Goal: Task Accomplishment & Management: Manage account settings

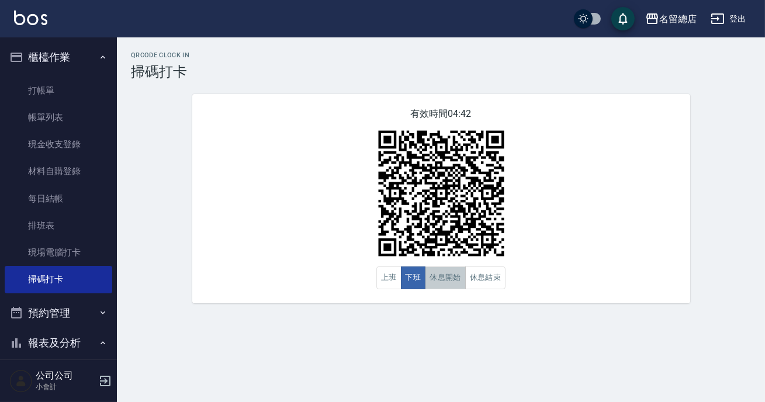
click at [438, 274] on button "休息開始" at bounding box center [445, 277] width 41 height 23
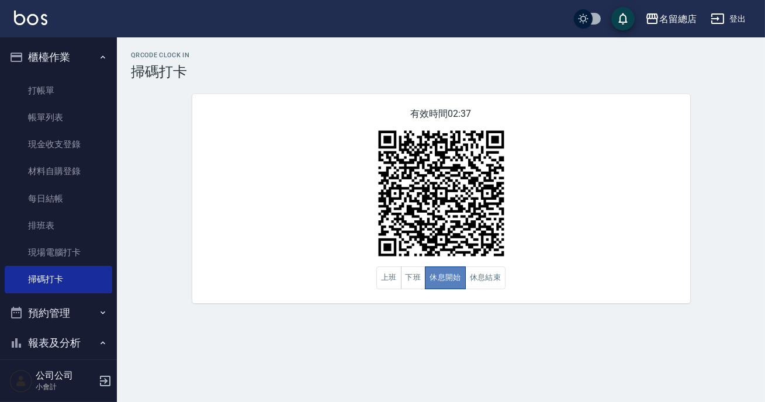
drag, startPoint x: 438, startPoint y: 274, endPoint x: 469, endPoint y: 283, distance: 32.9
click at [439, 274] on button "休息開始" at bounding box center [445, 277] width 41 height 23
click at [475, 283] on button "休息結束" at bounding box center [485, 277] width 41 height 23
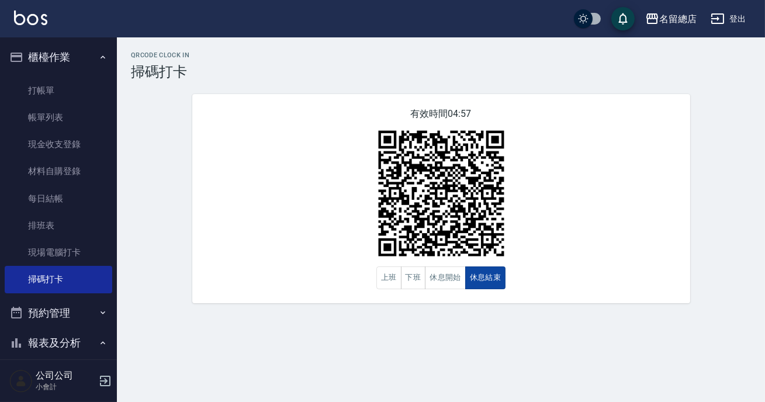
click at [475, 283] on button "休息結束" at bounding box center [485, 277] width 41 height 23
click at [452, 278] on button "休息開始" at bounding box center [445, 277] width 41 height 23
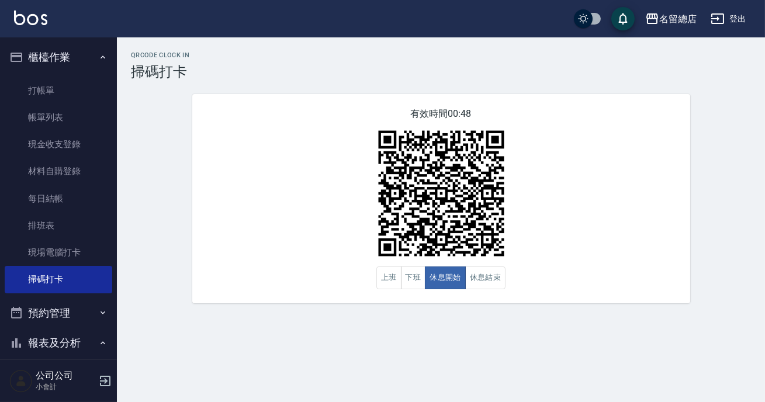
click at [438, 265] on img at bounding box center [441, 193] width 146 height 146
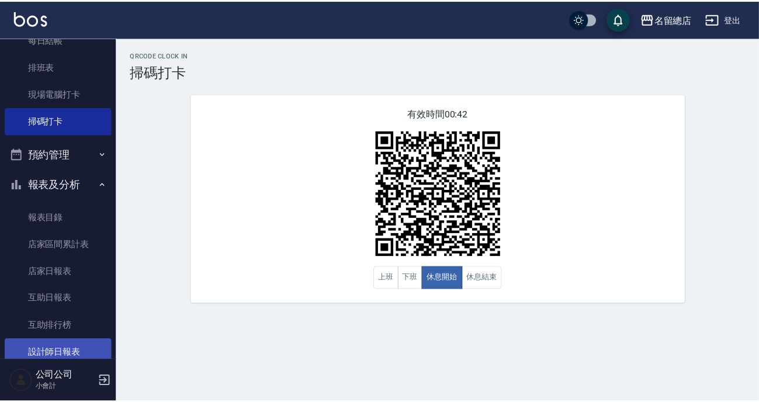
scroll to position [212, 0]
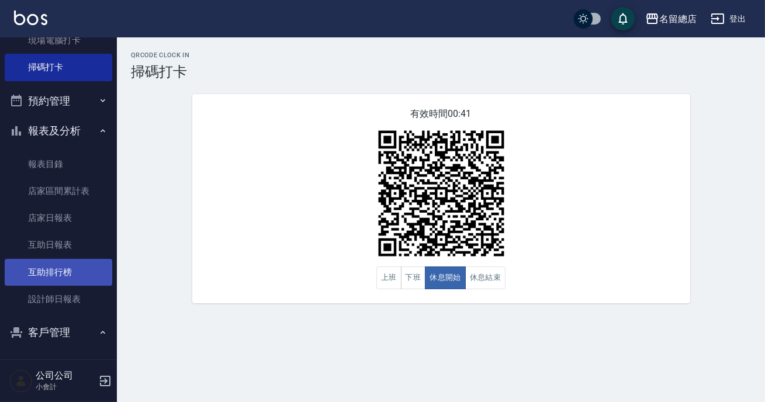
click at [68, 279] on link "互助排行榜" at bounding box center [59, 272] width 108 height 27
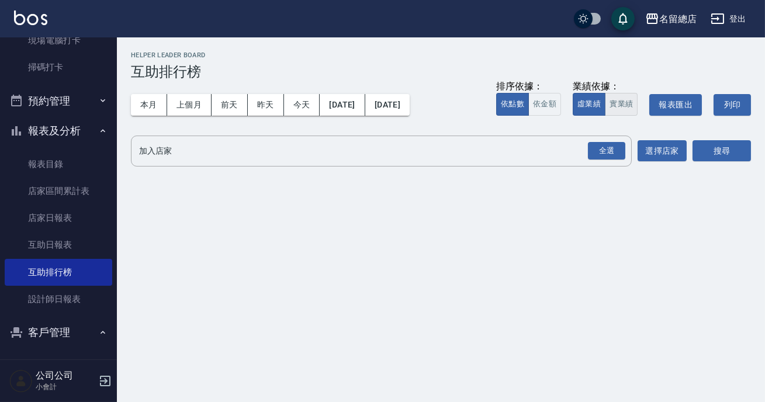
click at [617, 99] on button "實業績" at bounding box center [621, 104] width 33 height 23
click at [610, 152] on div "全選" at bounding box center [606, 151] width 37 height 18
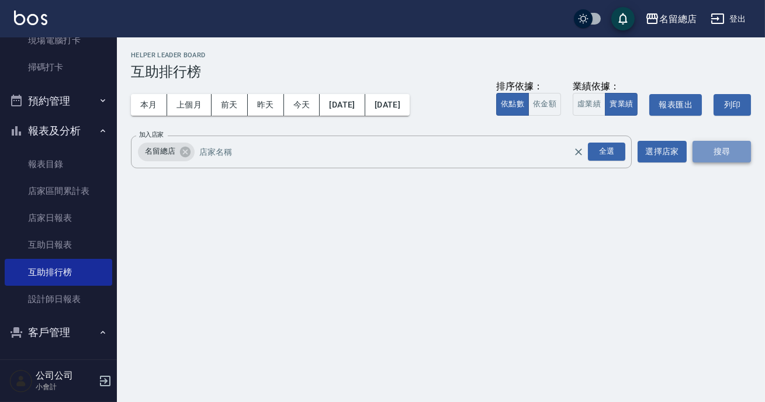
click at [704, 158] on button "搜尋" at bounding box center [722, 152] width 58 height 22
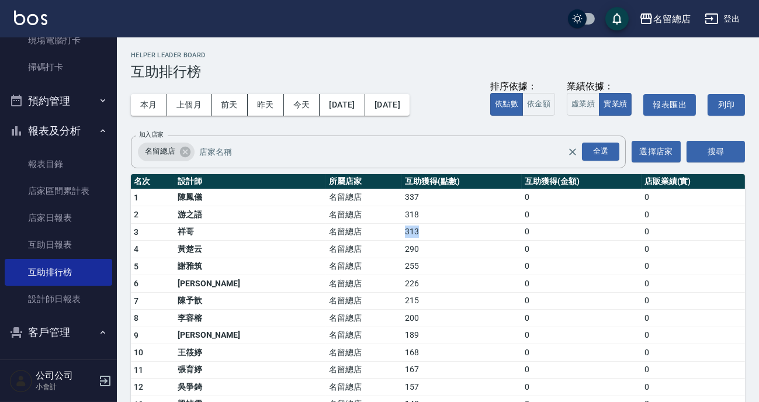
drag, startPoint x: 342, startPoint y: 234, endPoint x: 385, endPoint y: 233, distance: 42.7
click at [385, 233] on tr "3 祥哥 名留總店 313 0 0" at bounding box center [438, 232] width 614 height 18
click at [402, 246] on td "290" at bounding box center [462, 250] width 120 height 18
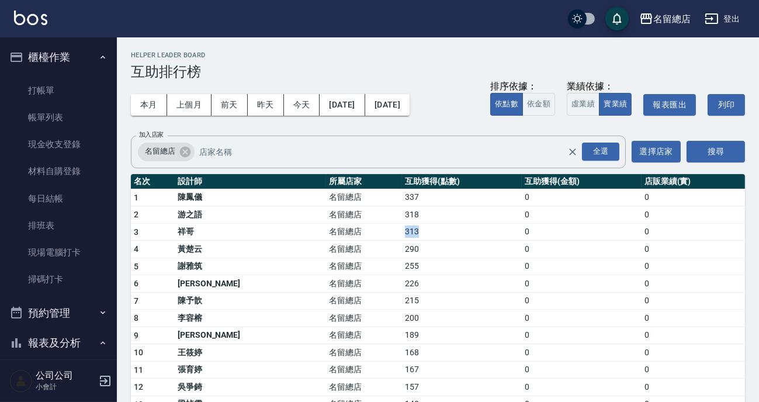
drag, startPoint x: 346, startPoint y: 233, endPoint x: 381, endPoint y: 233, distance: 35.1
click at [402, 233] on td "313" at bounding box center [462, 232] width 120 height 18
click at [403, 228] on td "313" at bounding box center [462, 232] width 120 height 18
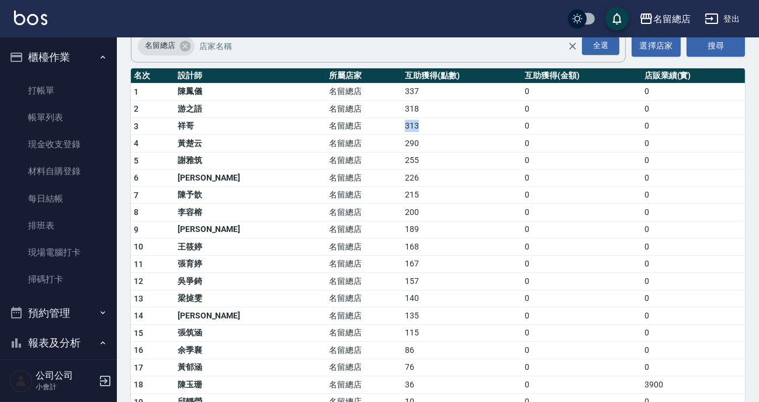
scroll to position [159, 0]
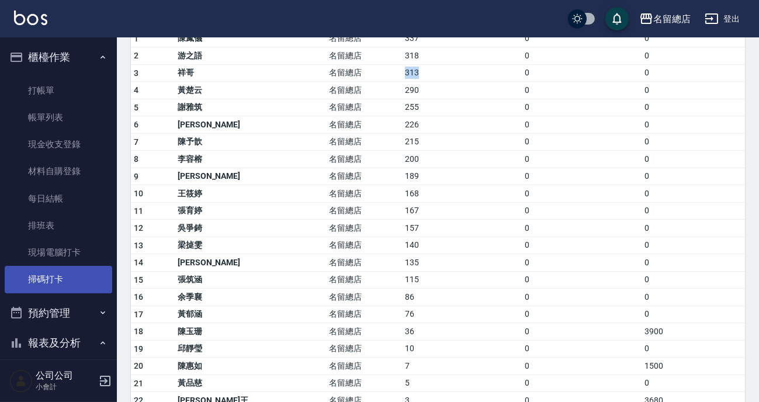
click at [88, 268] on link "掃碼打卡" at bounding box center [59, 279] width 108 height 27
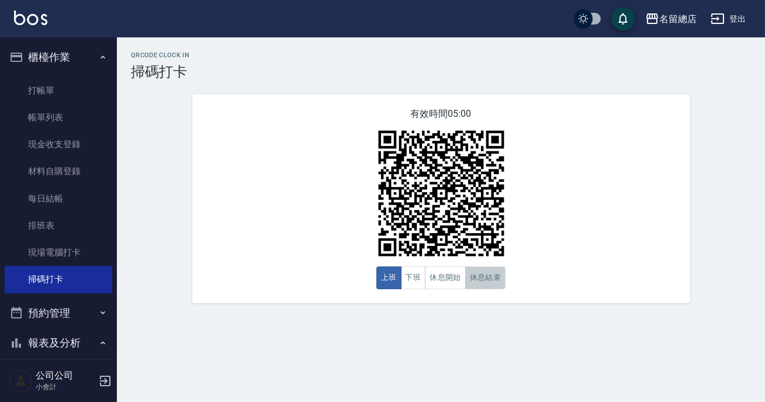
click at [475, 282] on button "休息結束" at bounding box center [485, 277] width 41 height 23
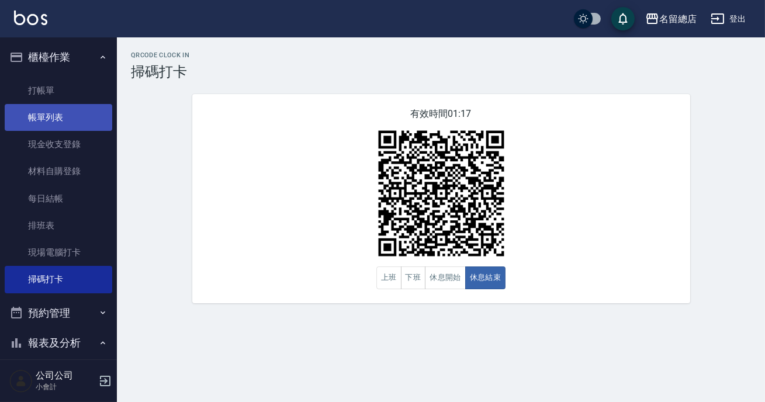
click at [58, 117] on link "帳單列表" at bounding box center [59, 117] width 108 height 27
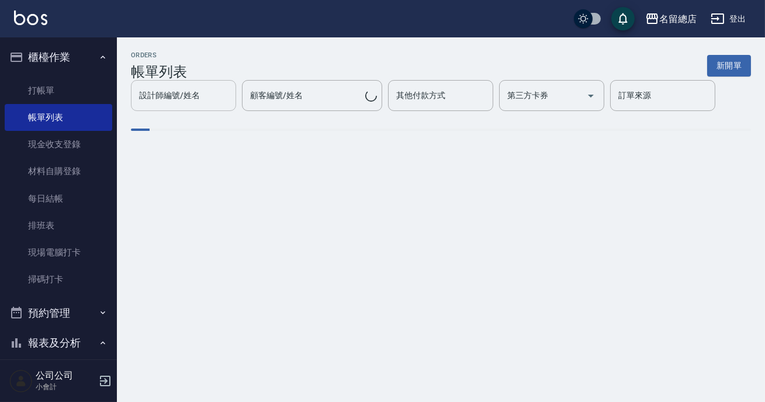
click at [192, 101] on input "設計師編號/姓名" at bounding box center [183, 95] width 95 height 20
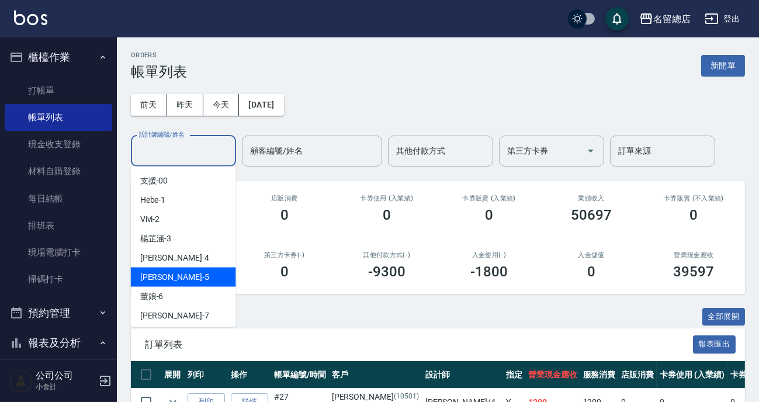
click at [210, 269] on div "[PERSON_NAME] -5" at bounding box center [183, 277] width 105 height 19
type input "[PERSON_NAME]-5"
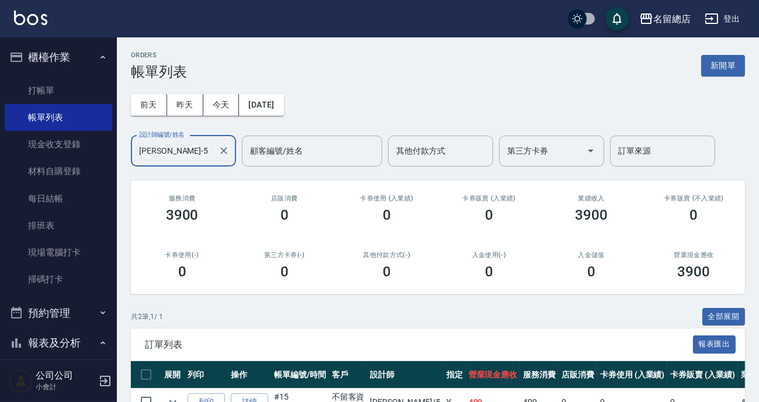
scroll to position [96, 0]
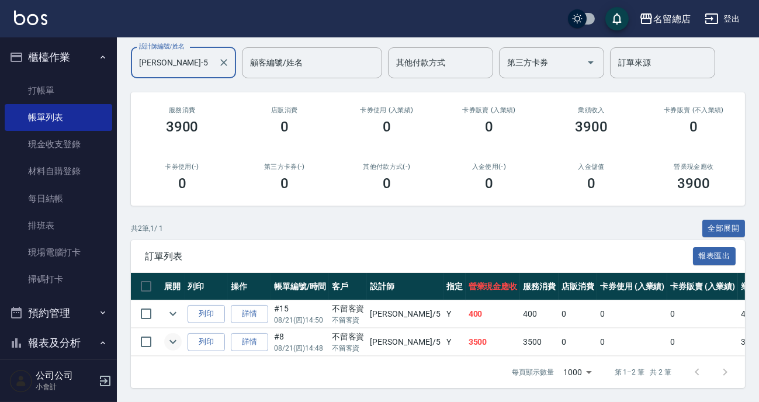
click at [177, 335] on icon "expand row" at bounding box center [173, 342] width 14 height 14
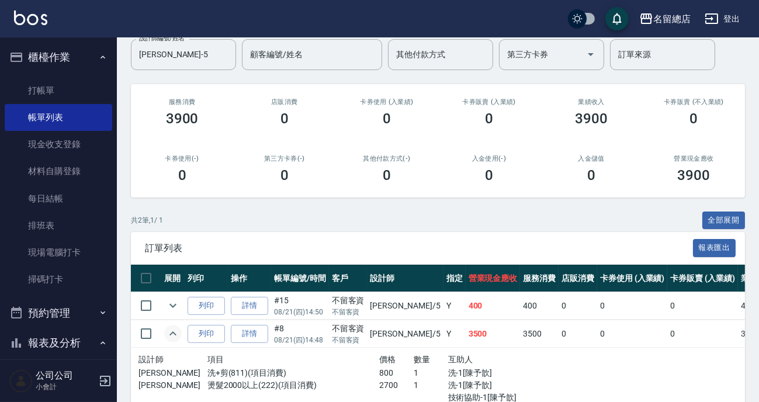
scroll to position [181, 0]
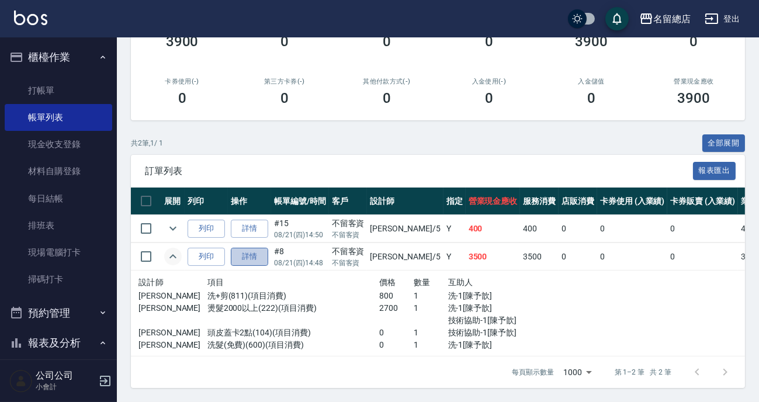
click at [238, 248] on link "詳情" at bounding box center [249, 257] width 37 height 18
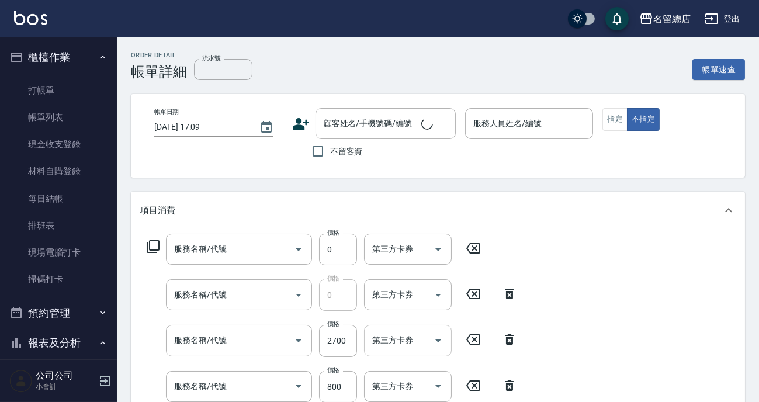
scroll to position [159, 0]
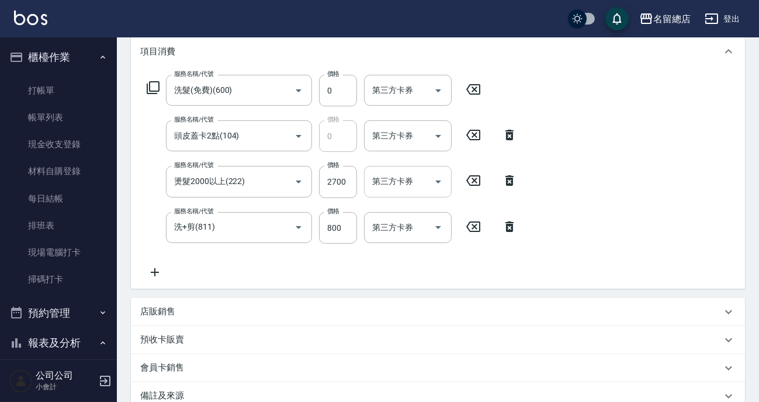
type input "[DATE] 14:48"
checkbox input "true"
type input "[PERSON_NAME]-5"
type input "洗髮(免費)(600)"
type input "頭皮蓋卡2點(104)"
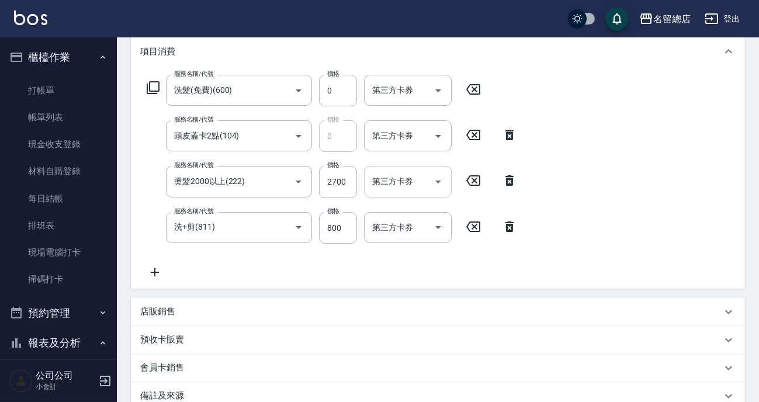
type input "燙髮2000以上(222)"
type input "洗+剪(811)"
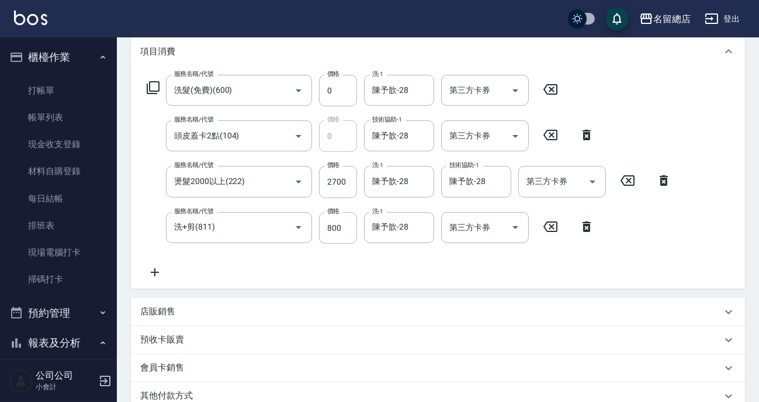
click at [589, 137] on icon at bounding box center [586, 135] width 29 height 14
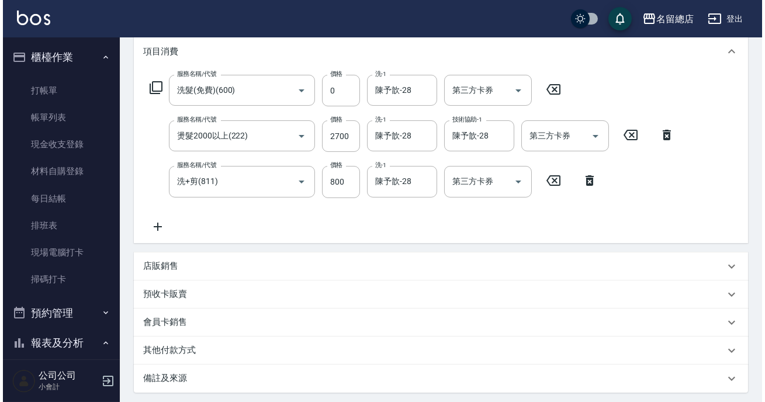
scroll to position [0, 0]
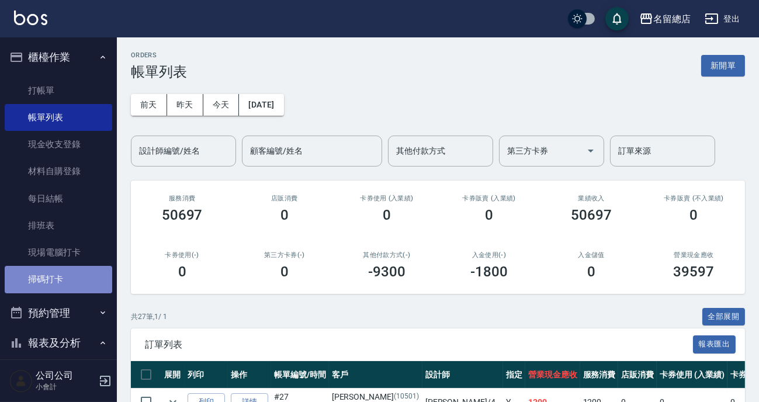
click at [64, 275] on link "掃碼打卡" at bounding box center [59, 279] width 108 height 27
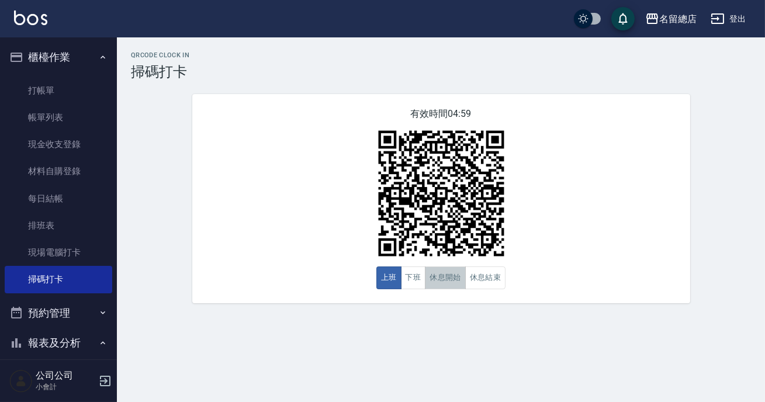
click at [449, 282] on button "休息開始" at bounding box center [445, 277] width 41 height 23
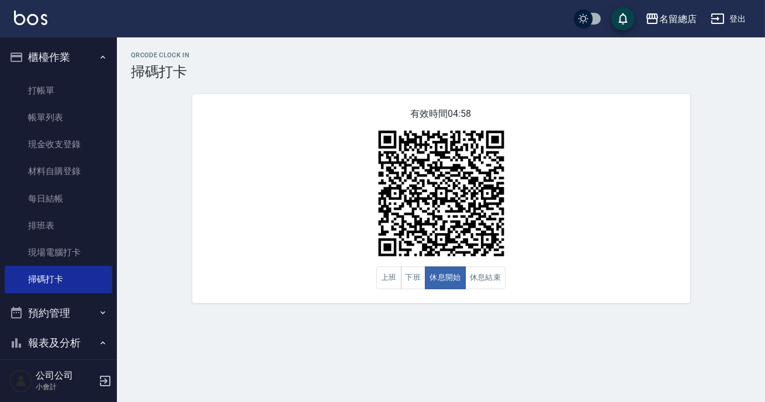
click at [593, 318] on div "QRcode Clock In 掃碼打卡 有效時間 04:58 上班 下班 休息開始 休息結束" at bounding box center [382, 201] width 765 height 402
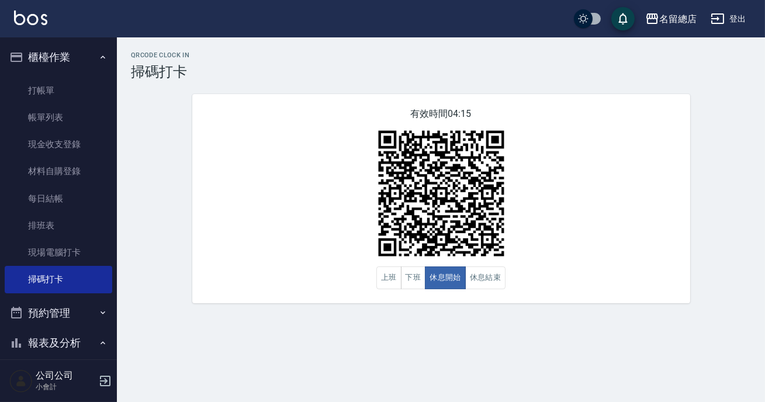
drag, startPoint x: 590, startPoint y: 314, endPoint x: 589, endPoint y: 320, distance: 6.0
click at [589, 320] on div "QRcode Clock In 掃碼打卡 有效時間 04:15 上班 下班 休息開始 休息結束" at bounding box center [382, 201] width 765 height 402
click at [499, 288] on button "休息結束" at bounding box center [485, 277] width 41 height 23
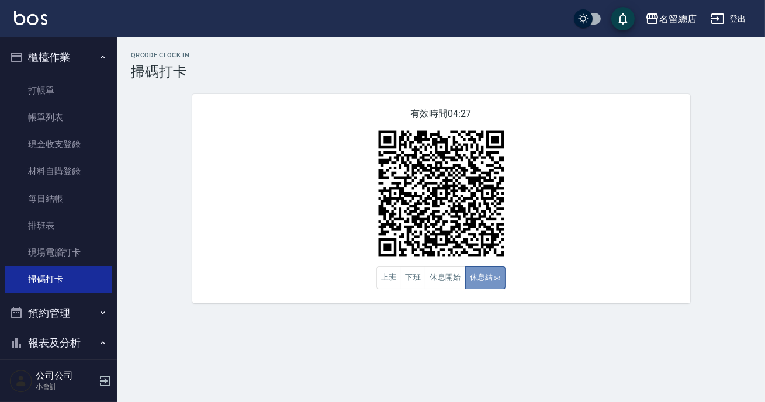
drag, startPoint x: 501, startPoint y: 288, endPoint x: 494, endPoint y: 295, distance: 9.9
click at [494, 295] on div "有效時間 04:27 上班 下班 休息開始 休息結束" at bounding box center [441, 198] width 498 height 209
click at [441, 280] on button "休息開始" at bounding box center [445, 277] width 41 height 23
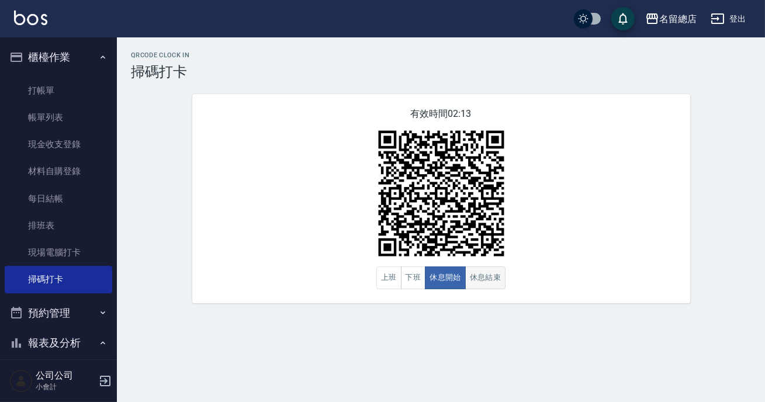
click at [465, 279] on button "休息結束" at bounding box center [485, 277] width 41 height 23
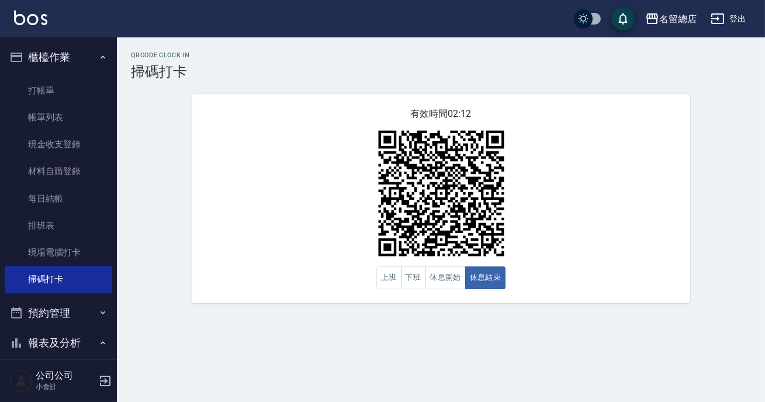
click at [641, 272] on div "有效時間 02:12 上班 下班 休息開始 休息結束" at bounding box center [441, 198] width 498 height 209
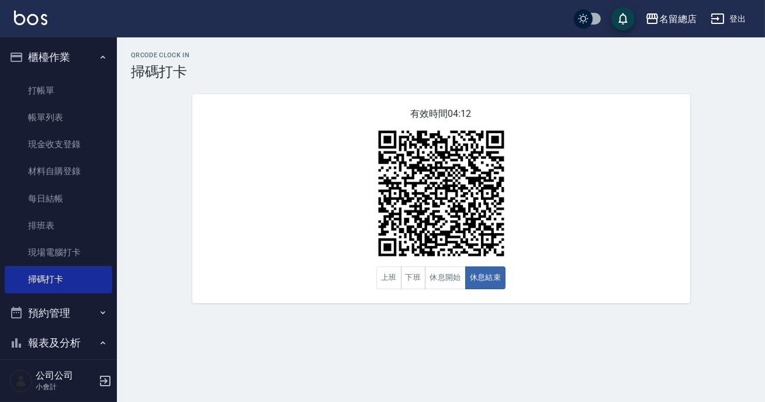
click at [440, 259] on img at bounding box center [441, 193] width 146 height 146
click at [441, 271] on button "休息開始" at bounding box center [445, 277] width 41 height 23
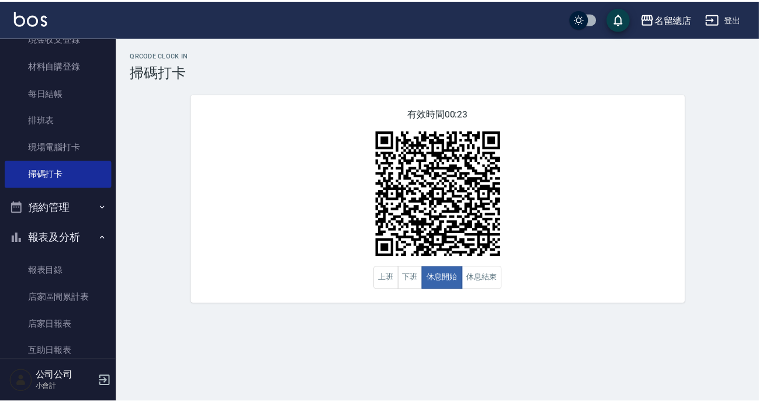
scroll to position [265, 0]
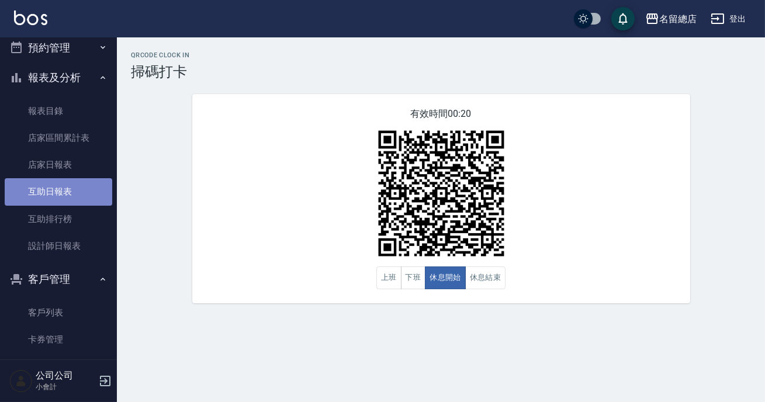
click at [66, 182] on link "互助日報表" at bounding box center [59, 191] width 108 height 27
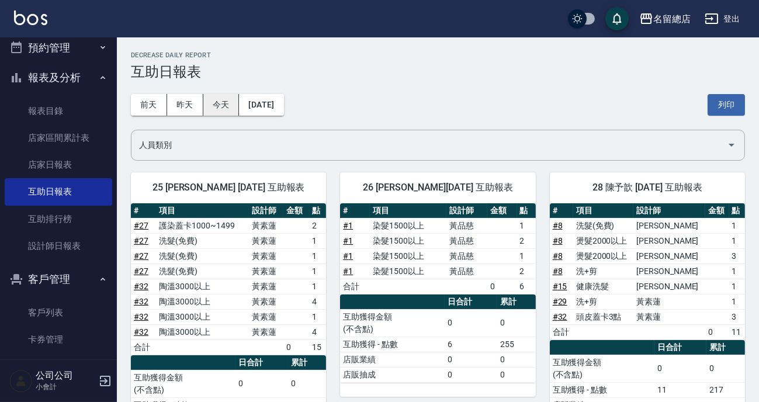
click at [223, 103] on button "今天" at bounding box center [221, 105] width 36 height 22
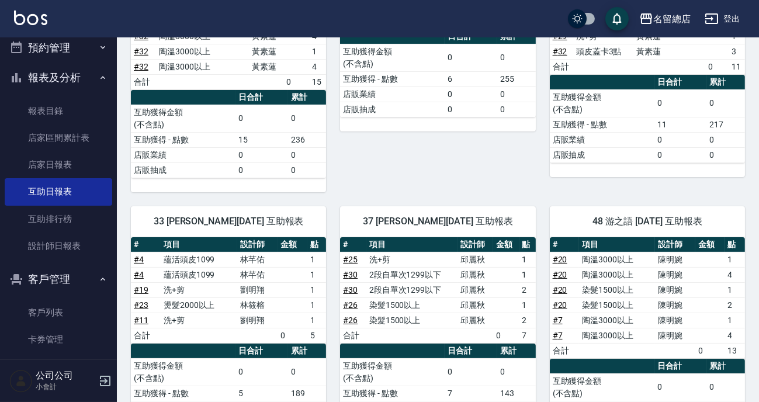
scroll to position [425, 0]
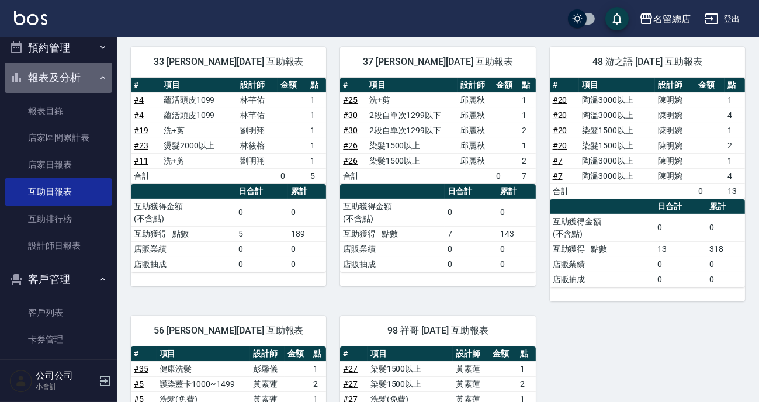
click at [77, 78] on button "報表及分析" at bounding box center [59, 78] width 108 height 30
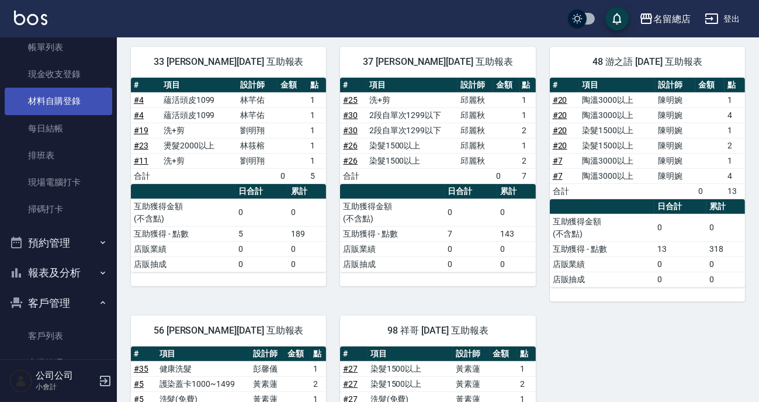
scroll to position [17, 0]
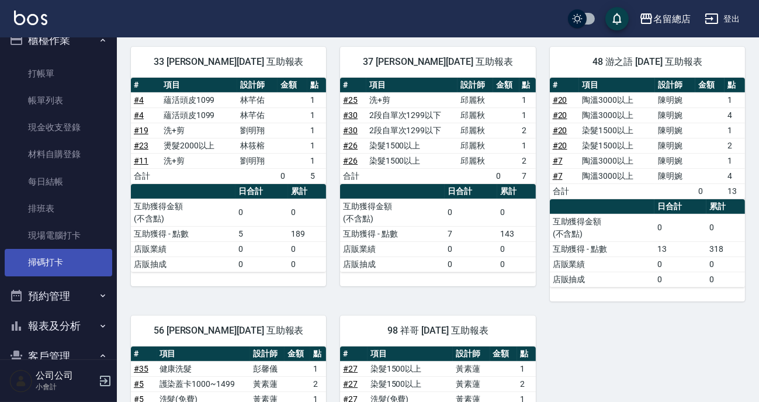
click at [68, 256] on link "掃碼打卡" at bounding box center [59, 262] width 108 height 27
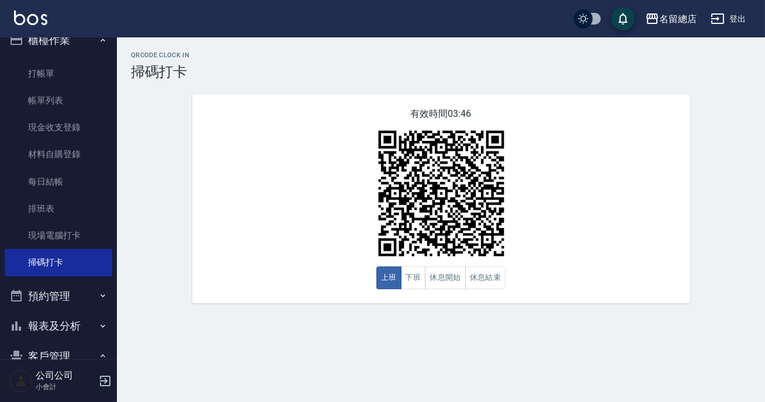
click at [429, 68] on div "名留總店 登出 櫃檯作業 打帳單 帳單列表 現金收支登錄 材料自購登錄 每日結帳 排班表 現場電腦打卡 掃碼打卡 預約管理 預約管理 單日預約紀錄 單週預約紀…" at bounding box center [382, 201] width 765 height 402
click at [465, 286] on button "休息結束" at bounding box center [485, 277] width 41 height 23
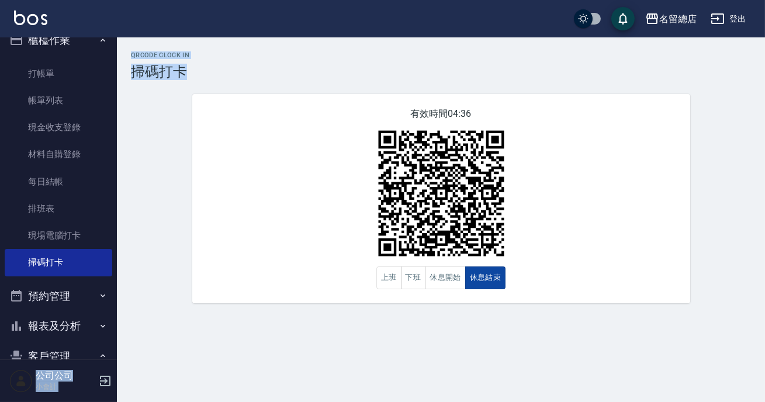
click at [465, 286] on button "休息結束" at bounding box center [485, 277] width 41 height 23
click at [446, 286] on button "休息開始" at bounding box center [445, 277] width 41 height 23
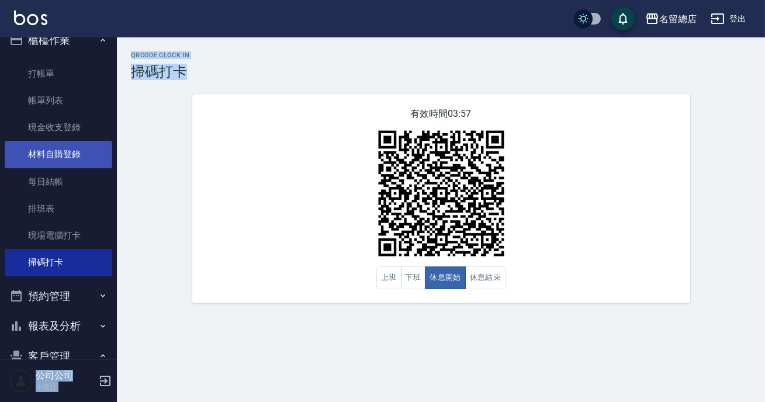
click at [68, 146] on link "材料自購登錄" at bounding box center [59, 154] width 108 height 27
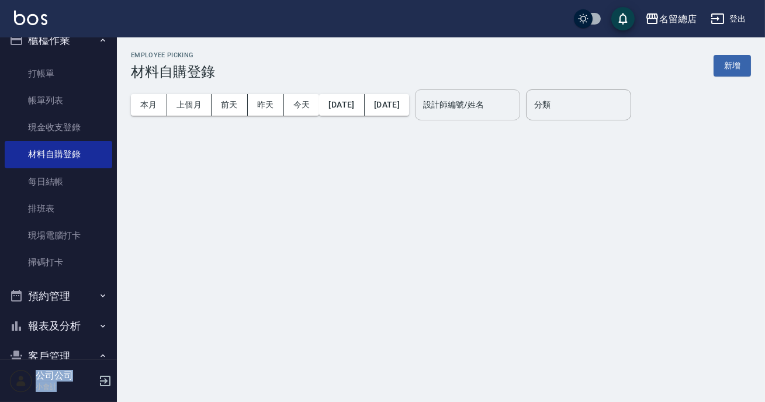
click at [493, 102] on div "設計師編號/姓名 設計師編號/姓名" at bounding box center [467, 104] width 105 height 31
click at [484, 105] on label "設計師編號/姓名" at bounding box center [453, 105] width 61 height 12
click at [494, 105] on input "設計師編號/姓名" at bounding box center [467, 105] width 95 height 20
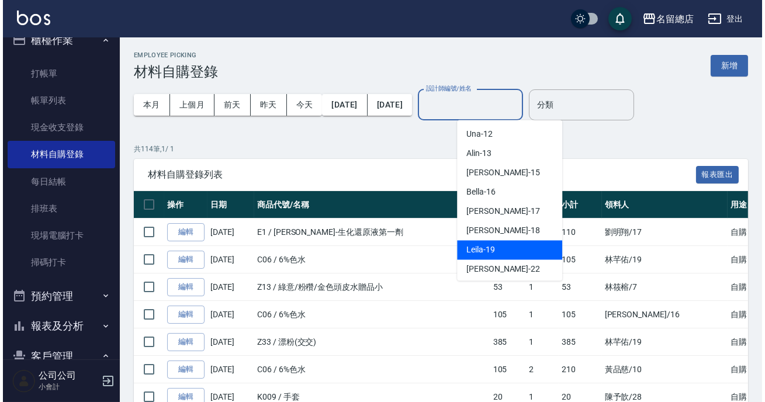
scroll to position [319, 0]
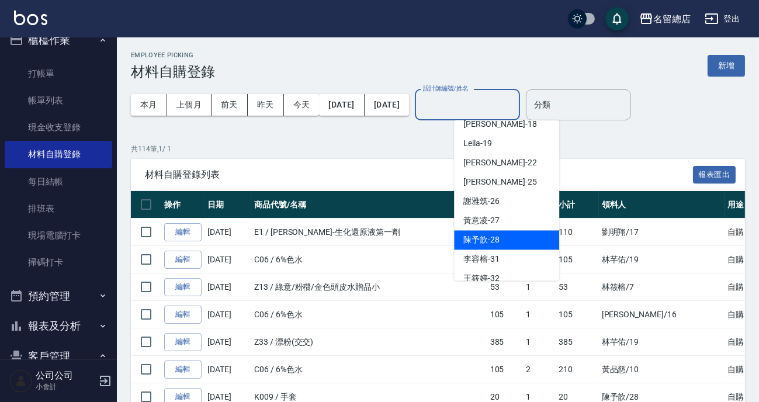
click at [494, 241] on span "陳予歆 -28" at bounding box center [481, 240] width 36 height 12
type input "陳予歆-28"
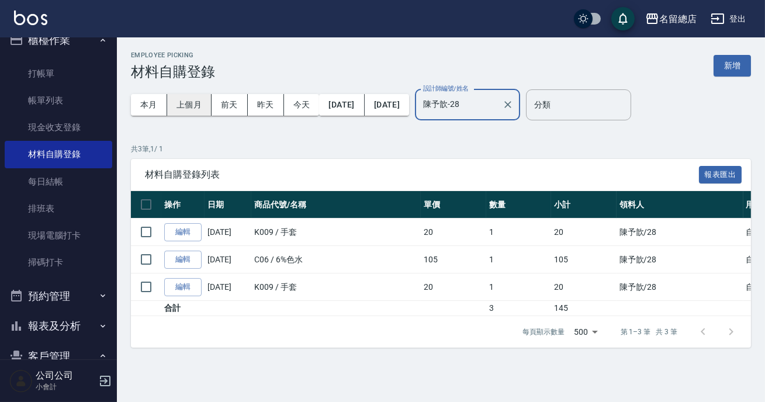
click at [201, 100] on button "上個月" at bounding box center [189, 105] width 44 height 22
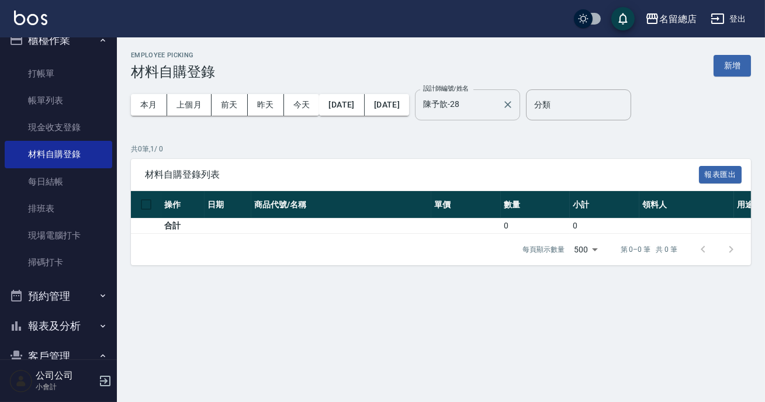
click at [497, 107] on input "陳予歆-28" at bounding box center [458, 105] width 77 height 20
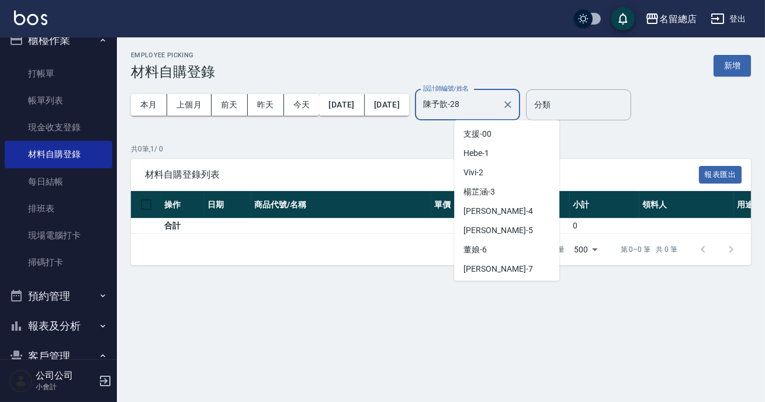
scroll to position [287, 0]
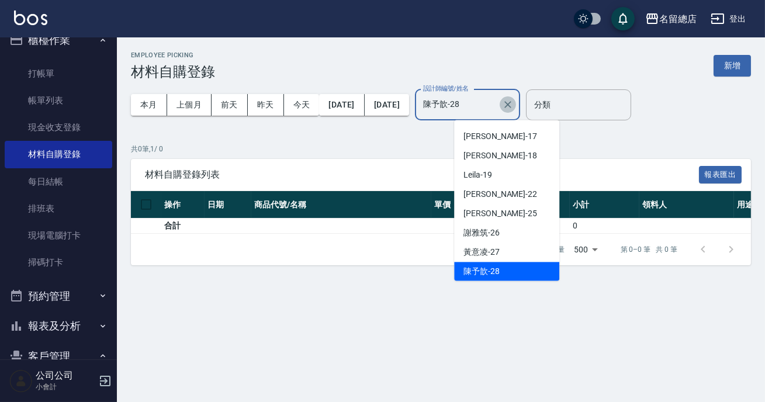
click at [516, 111] on button "Clear" at bounding box center [508, 104] width 16 height 16
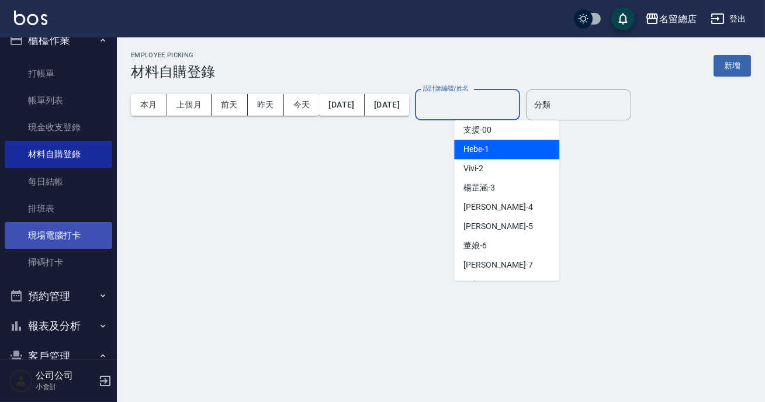
scroll to position [0, 0]
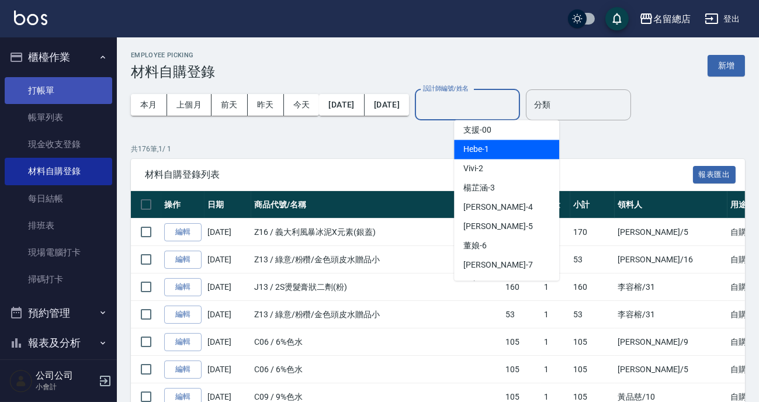
click at [61, 94] on link "打帳單" at bounding box center [59, 90] width 108 height 27
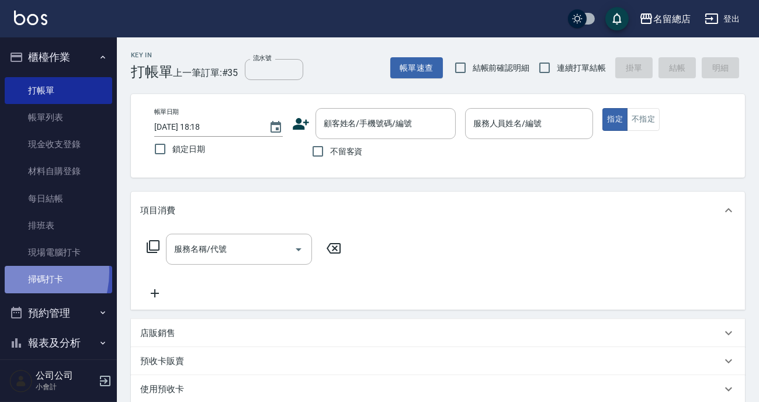
click at [17, 272] on link "掃碼打卡" at bounding box center [59, 279] width 108 height 27
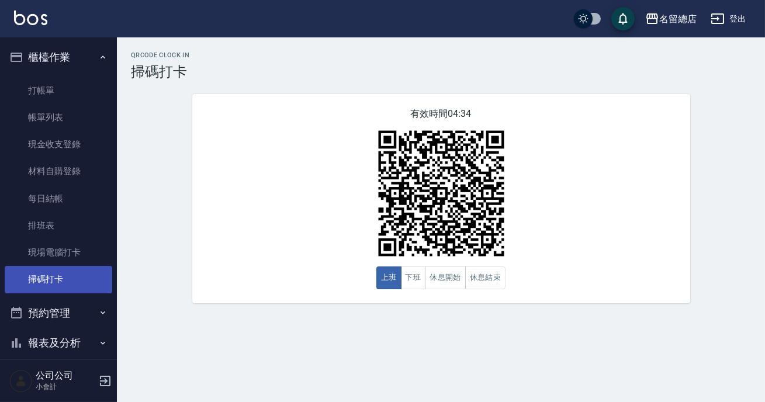
click at [17, 272] on link "掃碼打卡" at bounding box center [59, 279] width 108 height 27
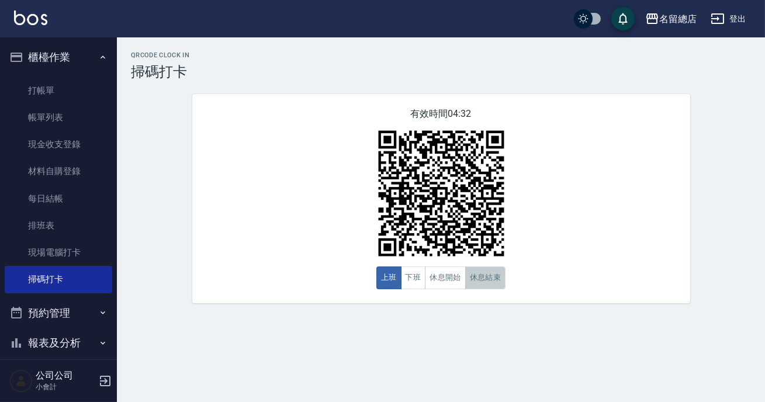
click at [482, 282] on button "休息結束" at bounding box center [485, 277] width 41 height 23
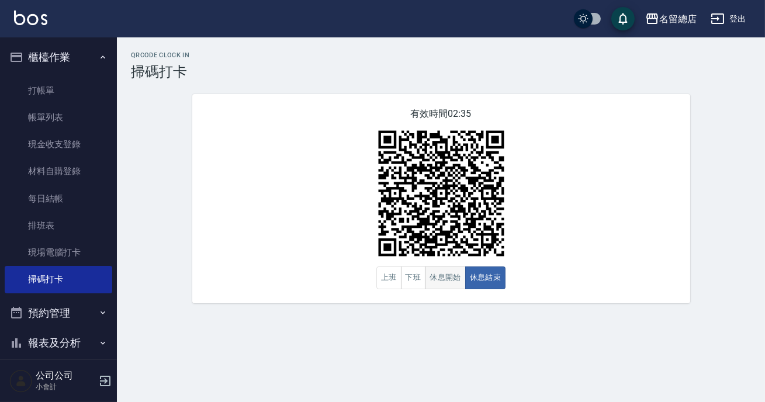
click at [449, 278] on button "休息開始" at bounding box center [445, 277] width 41 height 23
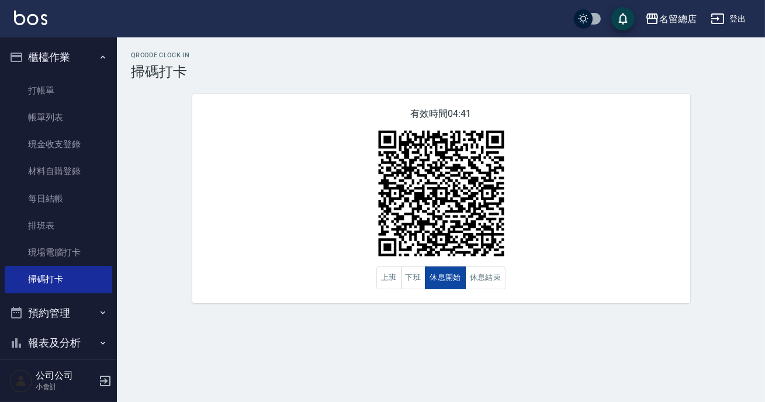
click at [449, 278] on button "休息開始" at bounding box center [445, 277] width 41 height 23
click at [403, 282] on button "下班" at bounding box center [413, 277] width 25 height 23
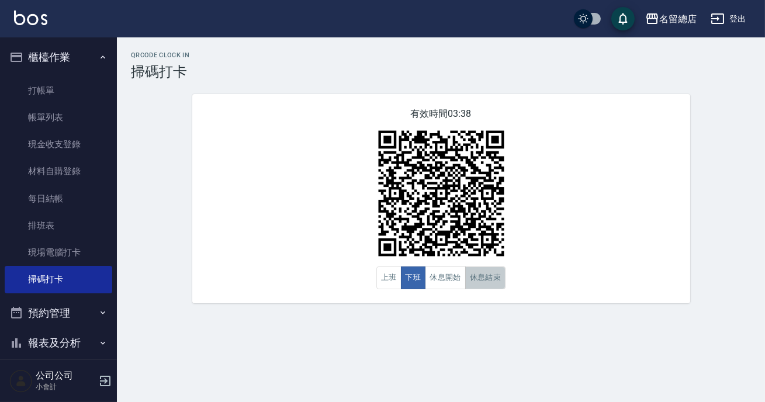
click at [495, 280] on button "休息結束" at bounding box center [485, 277] width 41 height 23
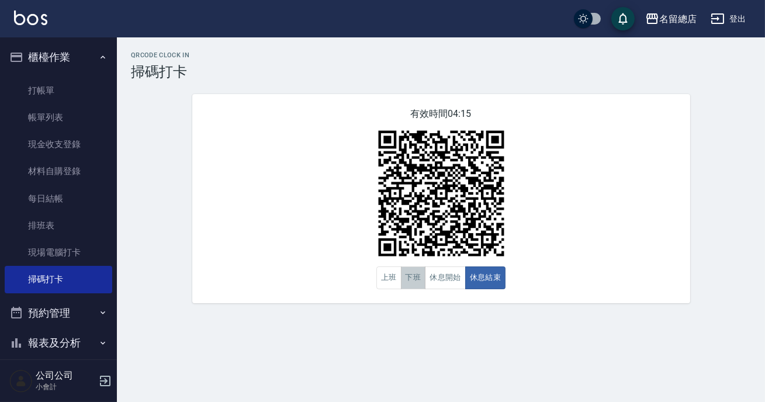
click at [411, 285] on button "下班" at bounding box center [413, 277] width 25 height 23
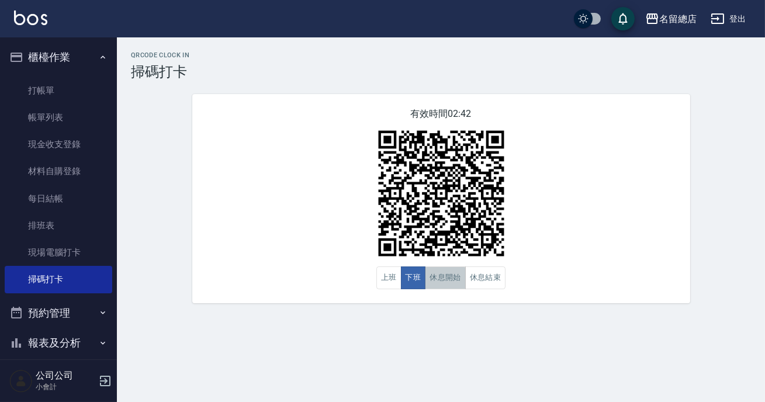
click at [438, 281] on button "休息開始" at bounding box center [445, 277] width 41 height 23
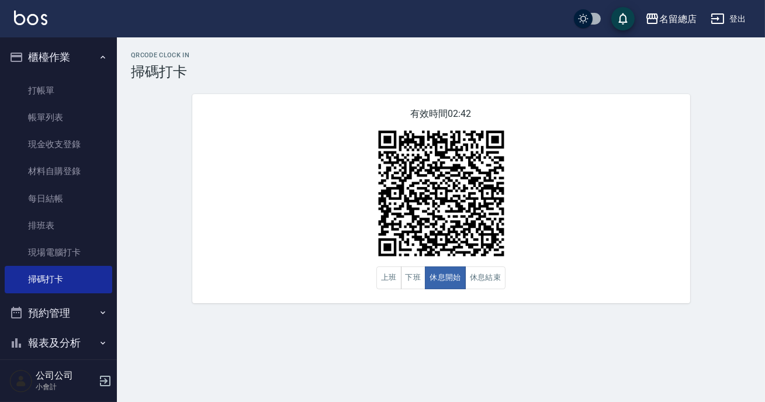
click at [566, 245] on div "有效時間 02:42 上班 下班 休息開始 休息結束" at bounding box center [441, 198] width 498 height 209
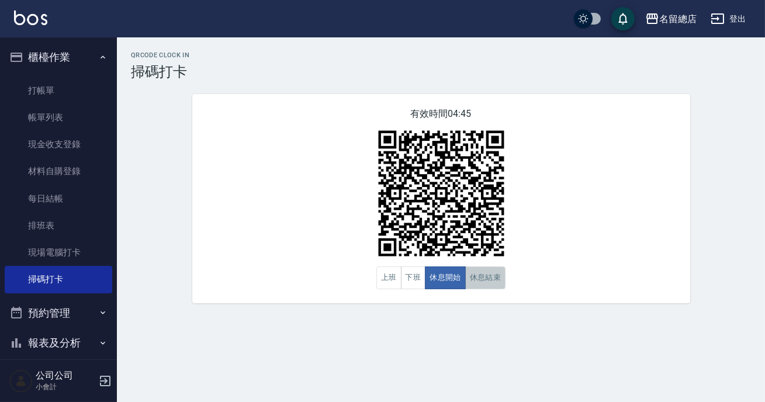
click at [497, 279] on button "休息結束" at bounding box center [485, 277] width 41 height 23
